Goal: Find specific page/section: Find specific page/section

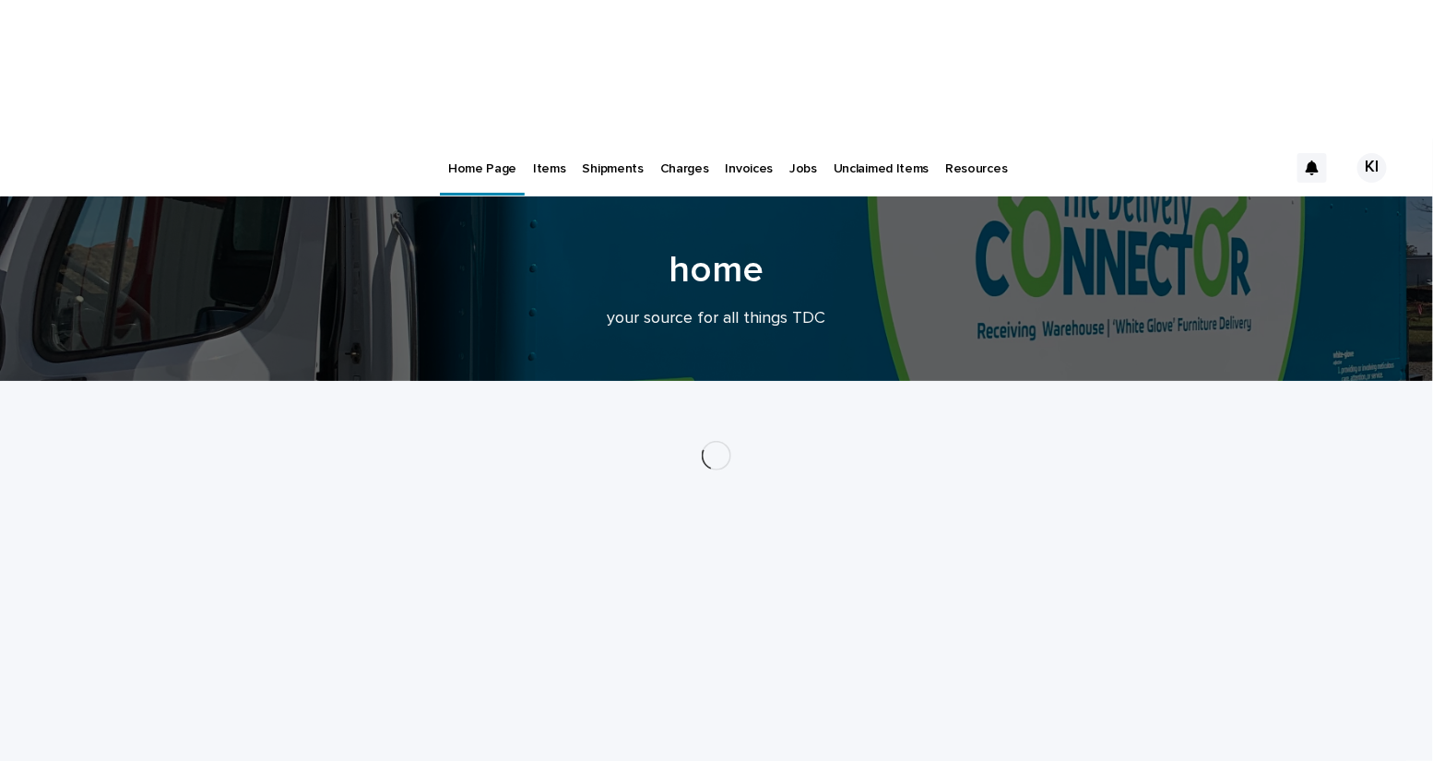
click at [538, 138] on p "Items" at bounding box center [549, 157] width 32 height 39
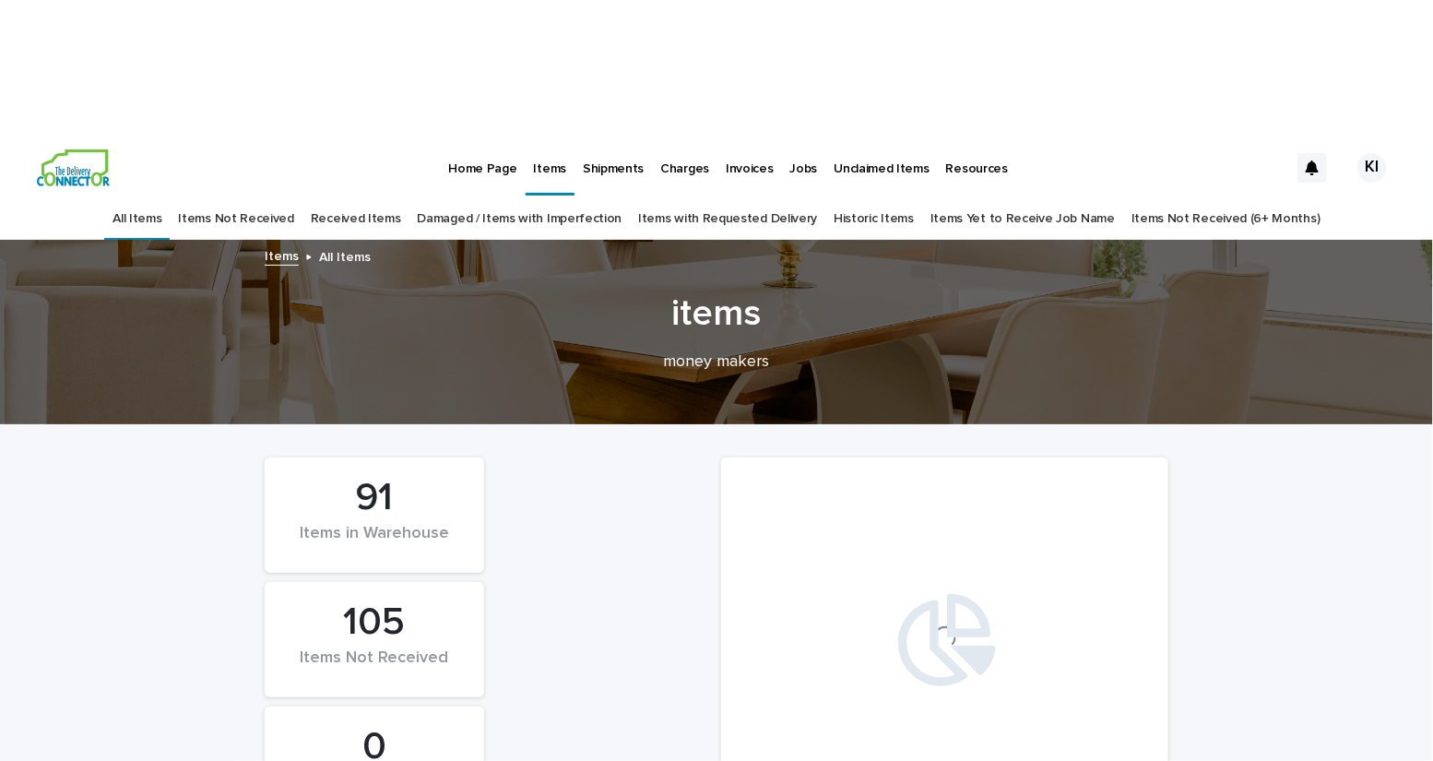
click at [395, 197] on link "Received Items" at bounding box center [356, 218] width 90 height 43
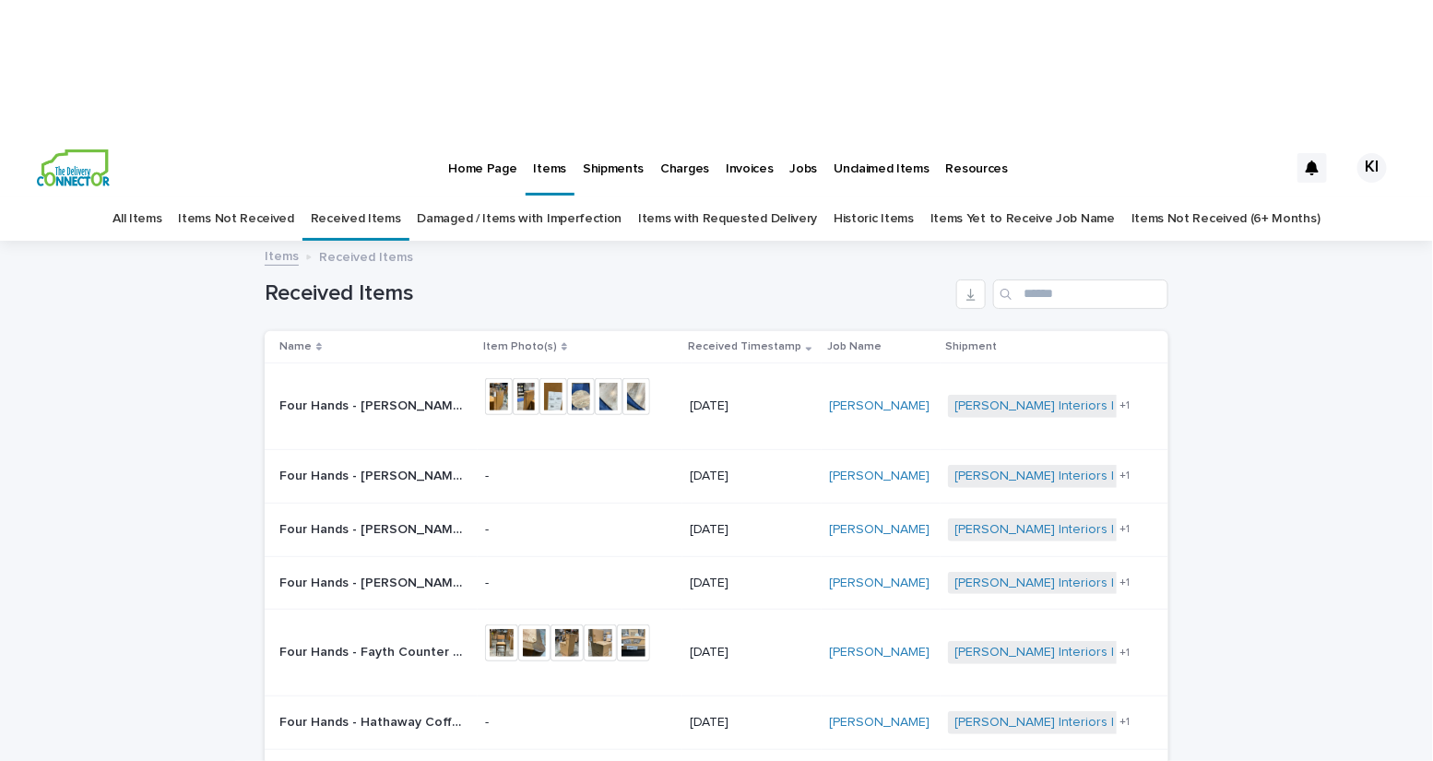
click at [1271, 325] on div "Loading... Saving… Loading... Saving… Received Items Name Item Photo(s) Receive…" at bounding box center [716, 698] width 1433 height 910
click at [161, 197] on link "All Items" at bounding box center [136, 218] width 49 height 43
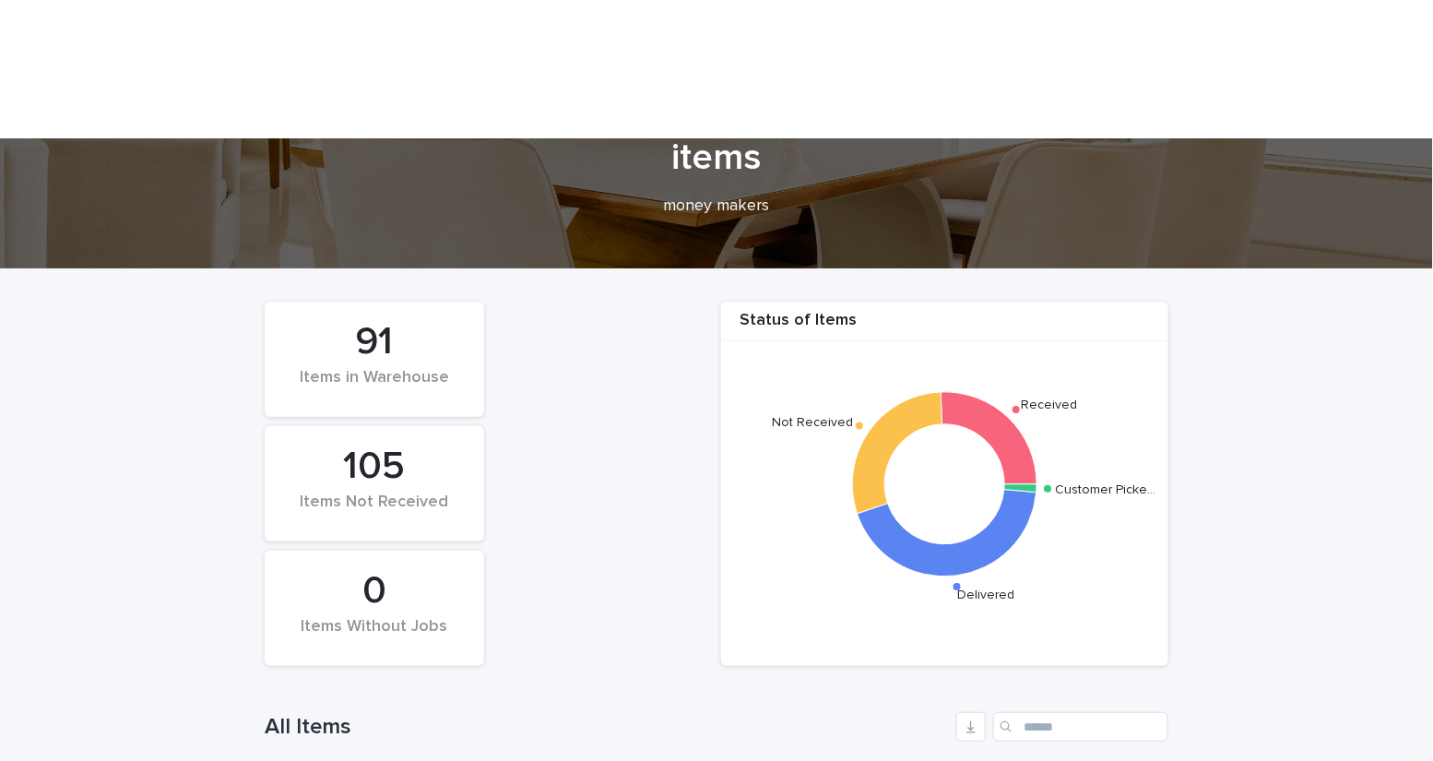
scroll to position [437, 0]
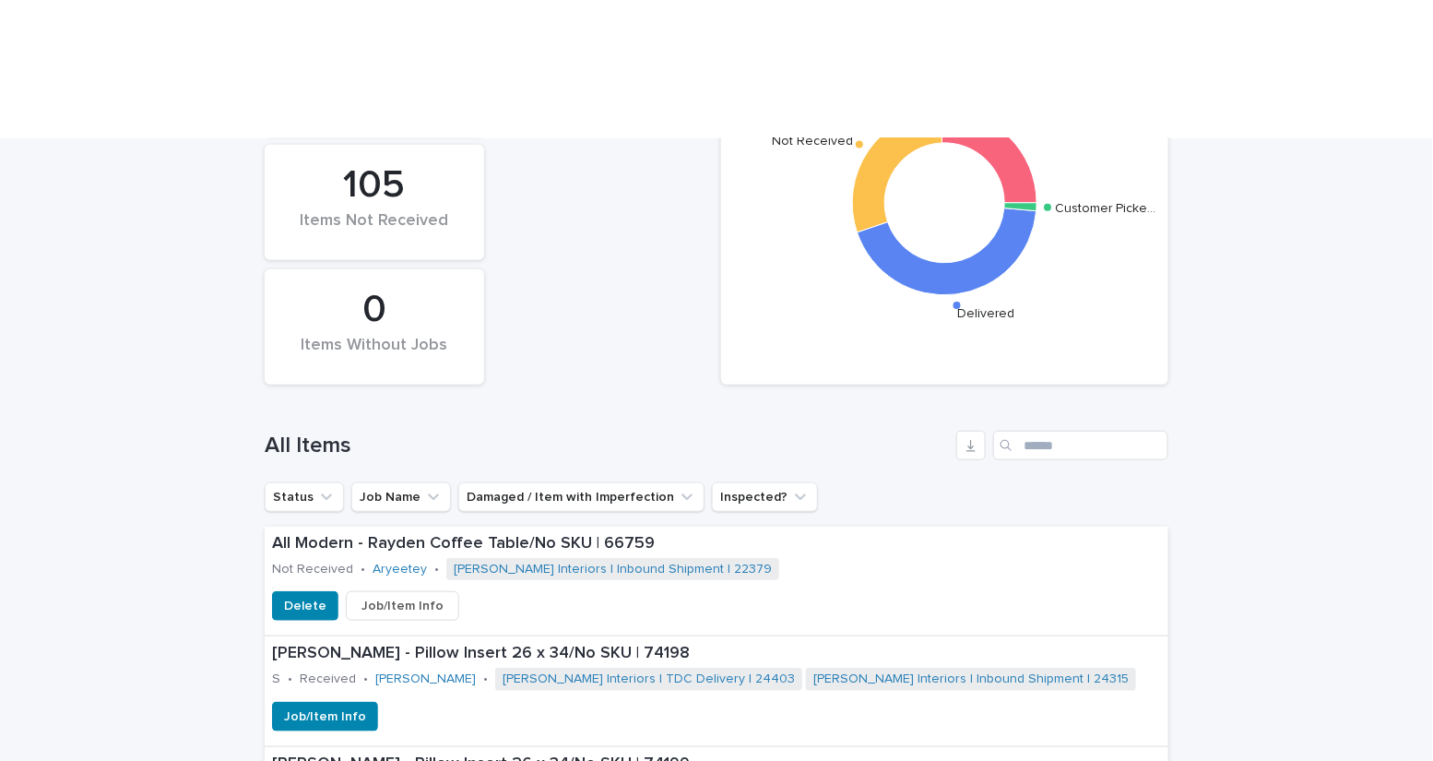
click at [1012, 431] on div "Search" at bounding box center [1008, 446] width 30 height 30
click at [1038, 431] on input "Search" at bounding box center [1080, 446] width 175 height 30
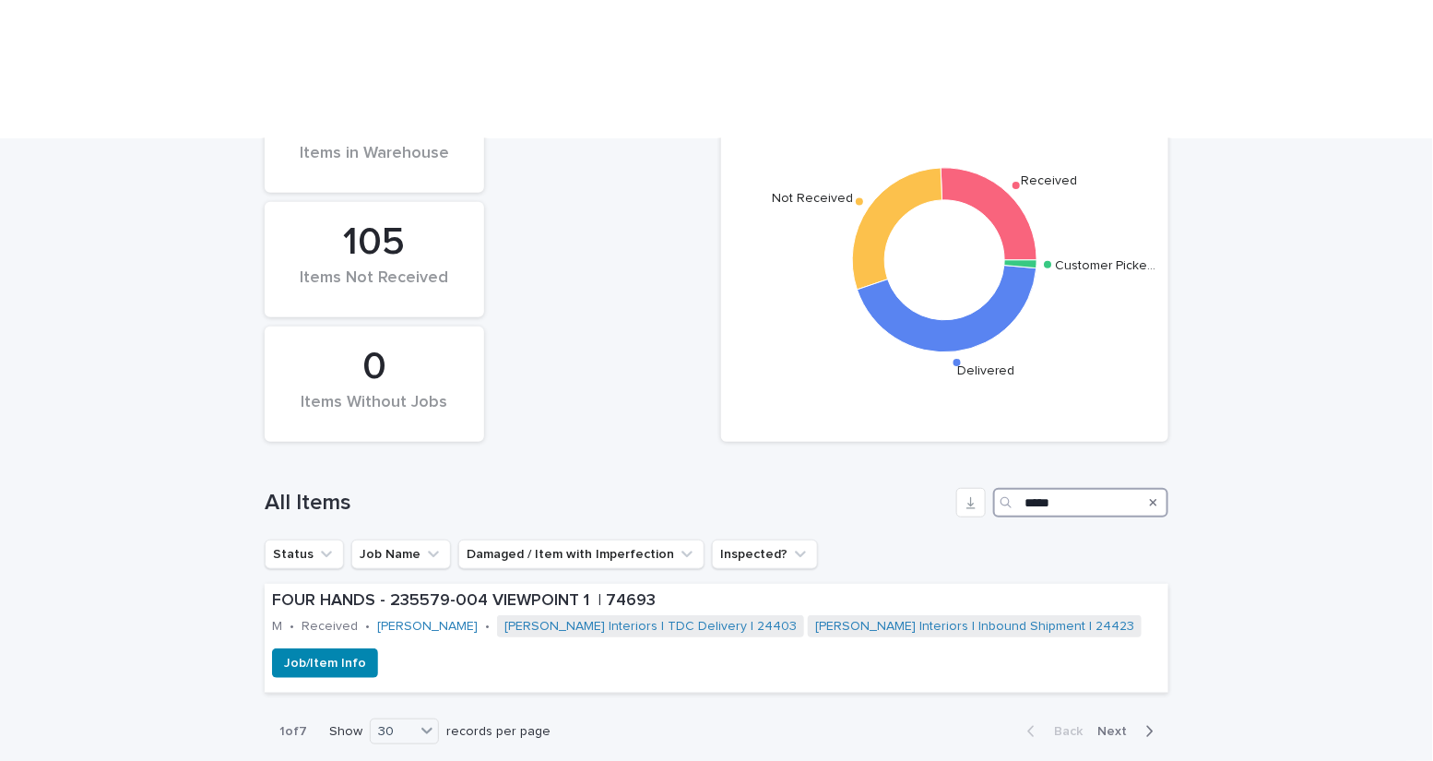
scroll to position [437, 0]
type input "********"
click at [779, 648] on div "Job/Item Info" at bounding box center [717, 663] width 904 height 30
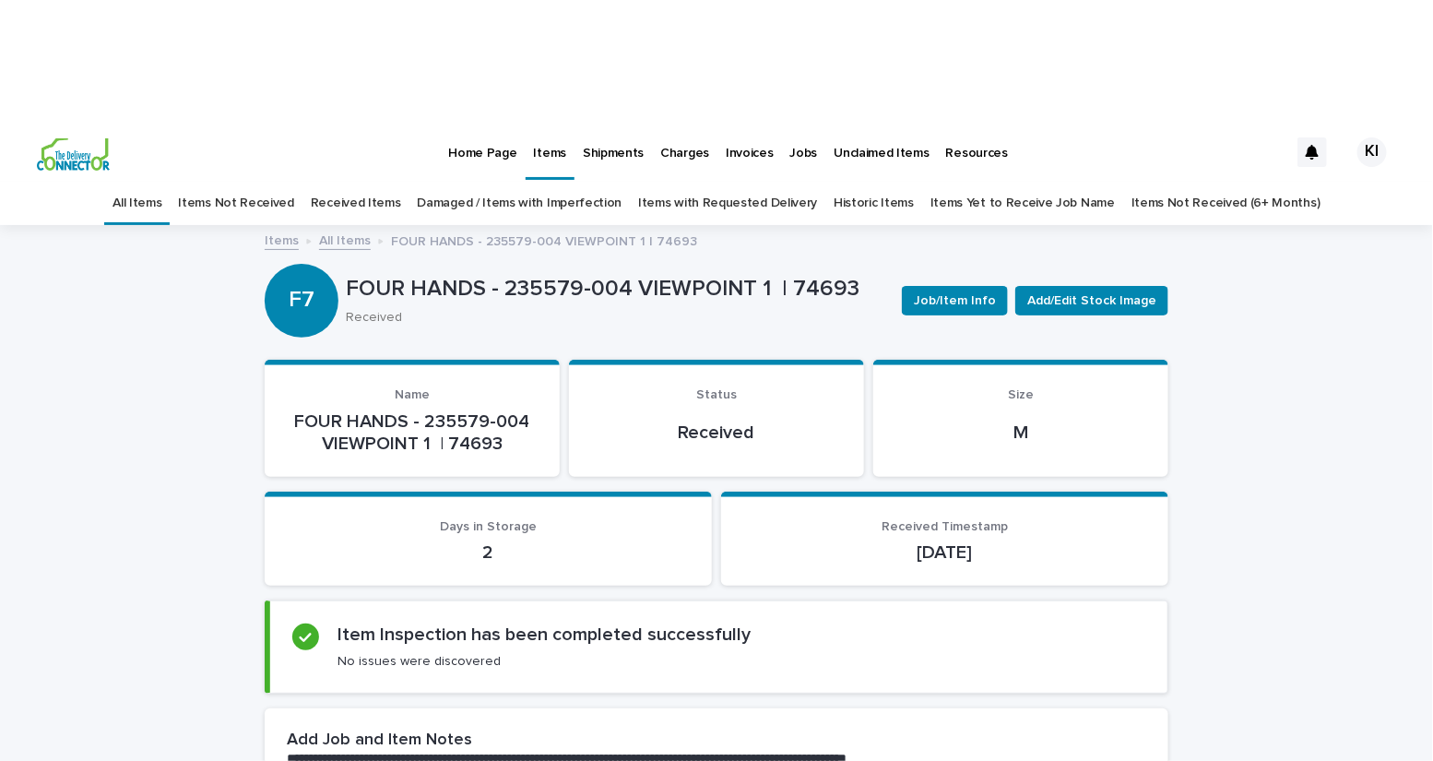
scroll to position [29, 0]
